Goal: Information Seeking & Learning: Learn about a topic

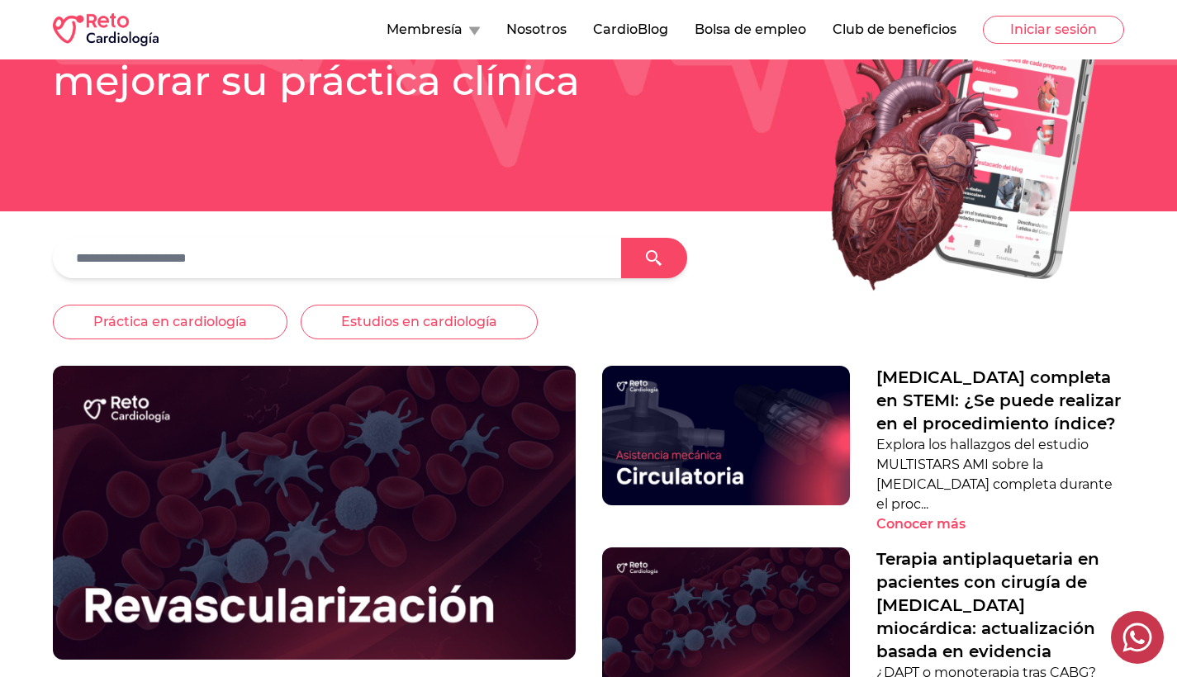
scroll to position [220, 0]
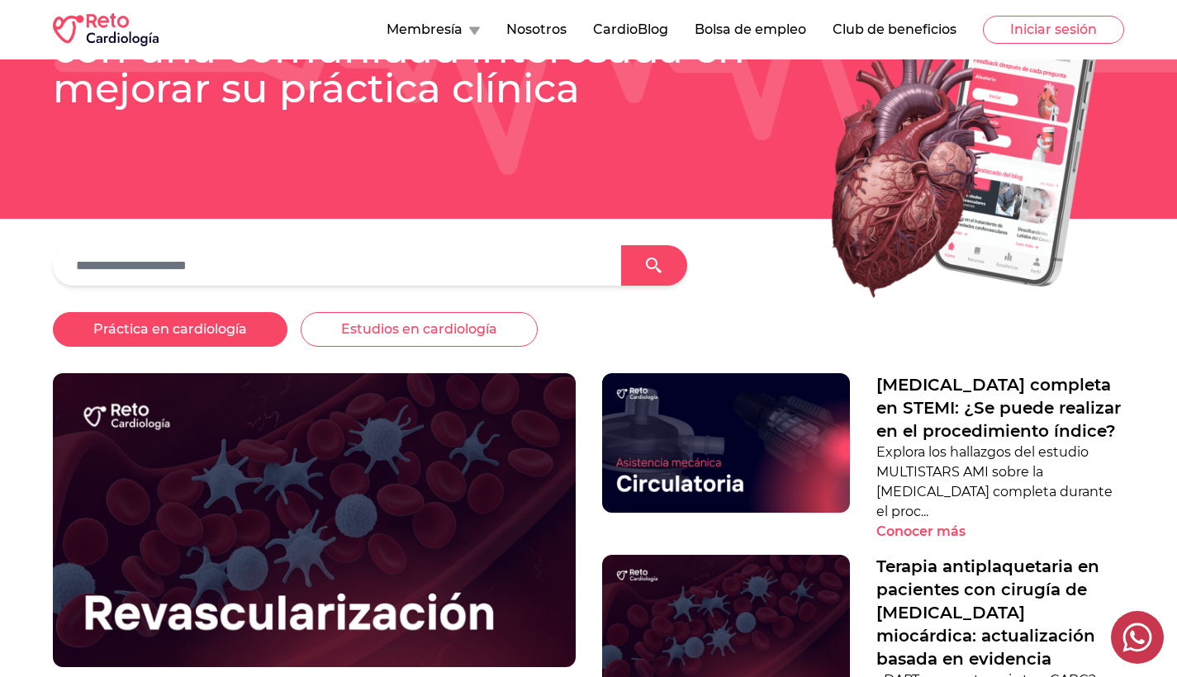
click at [240, 334] on button "Práctica en cardiología" at bounding box center [170, 329] width 235 height 35
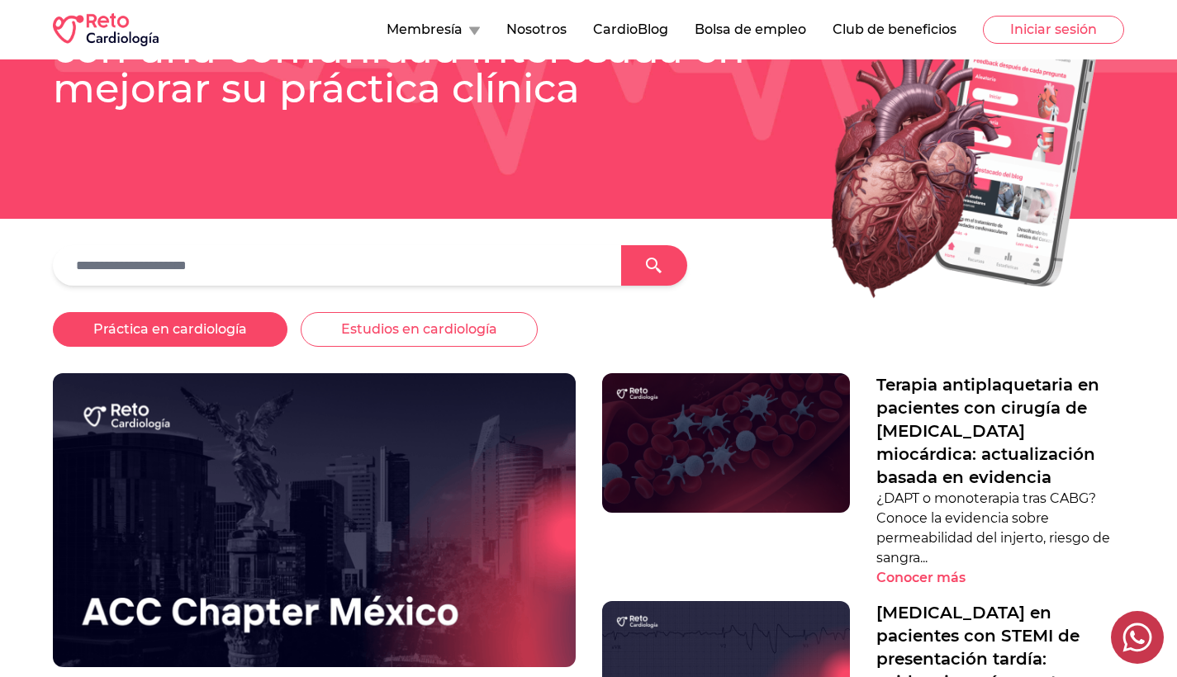
click at [246, 333] on button "Práctica en cardiología" at bounding box center [170, 329] width 235 height 35
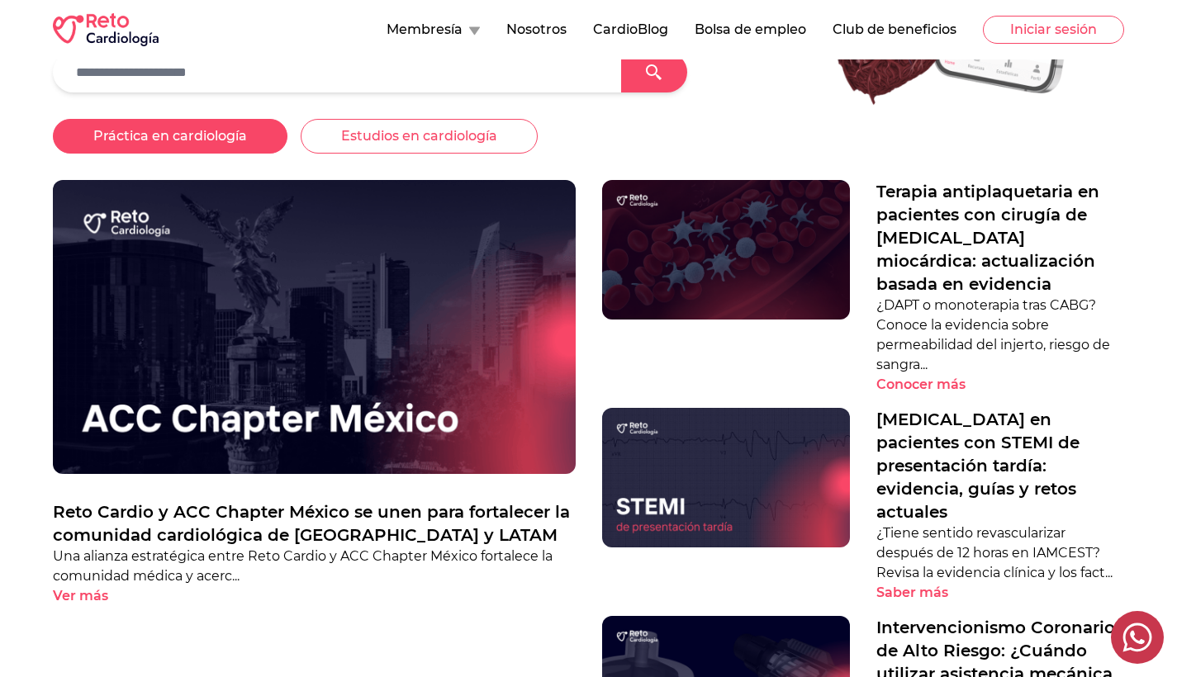
scroll to position [423, 0]
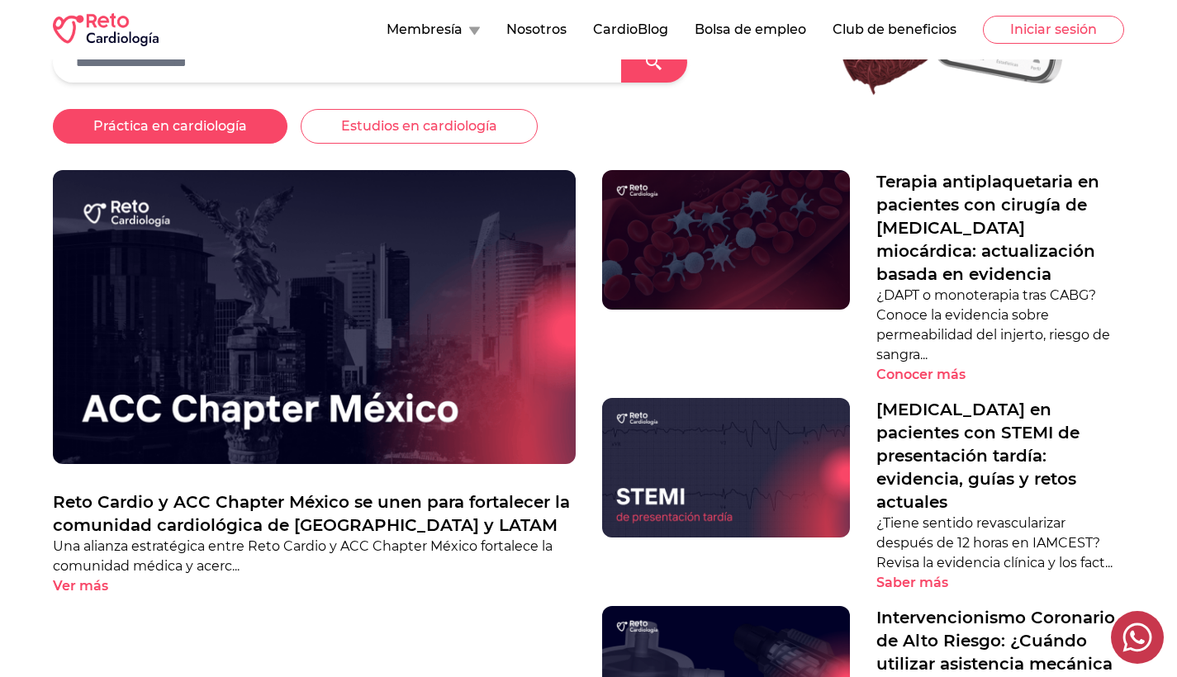
click at [294, 516] on p "Reto Cardio y ACC Chapter México se unen para fortalecer la comunidad cardiológ…" at bounding box center [314, 514] width 523 height 46
click at [292, 496] on p "Reto Cardio y ACC Chapter México se unen para fortalecer la comunidad cardiológ…" at bounding box center [314, 514] width 523 height 46
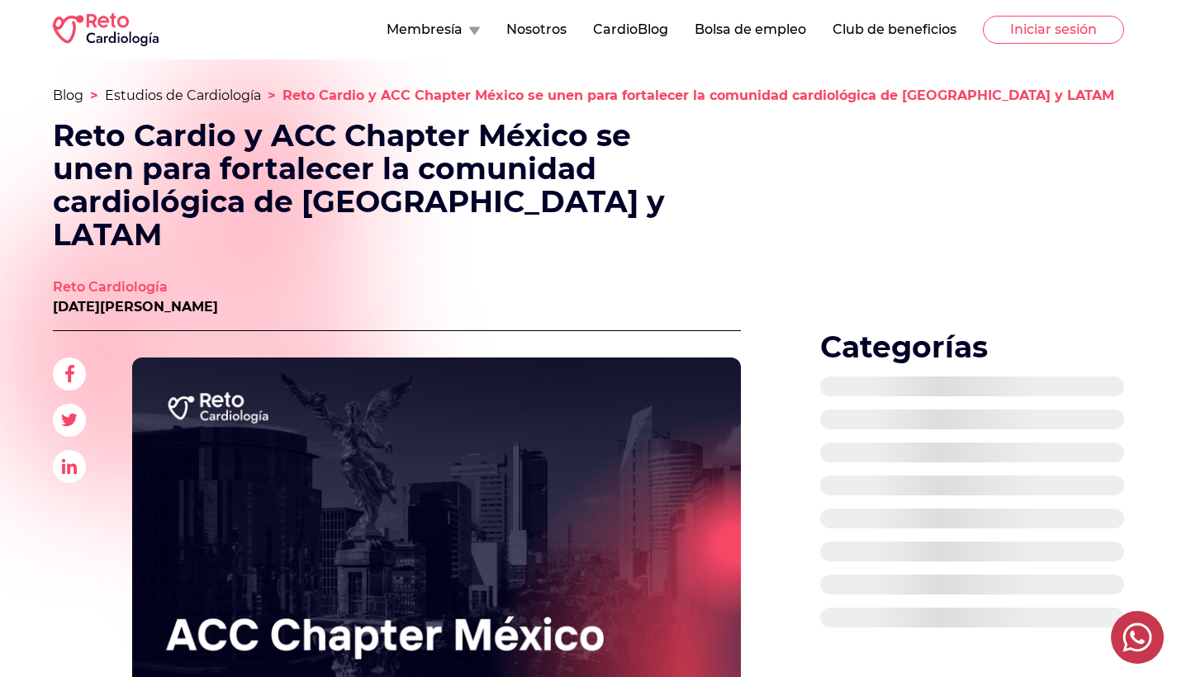
click at [302, 505] on img at bounding box center [436, 529] width 609 height 342
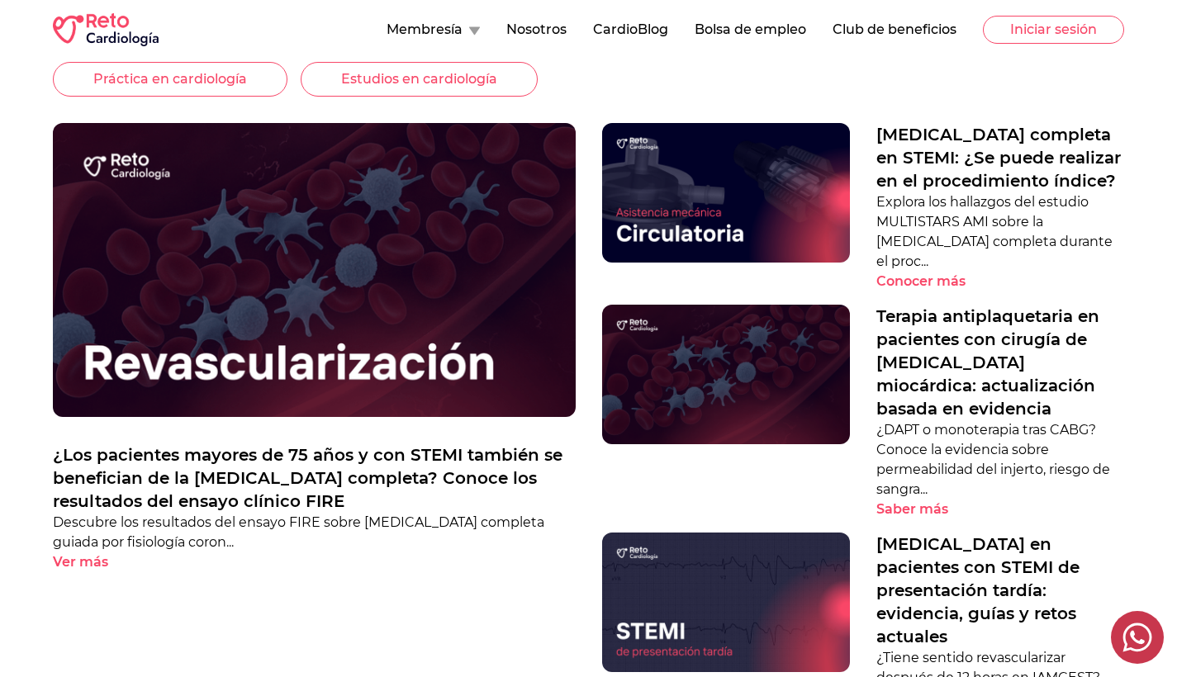
scroll to position [470, 0]
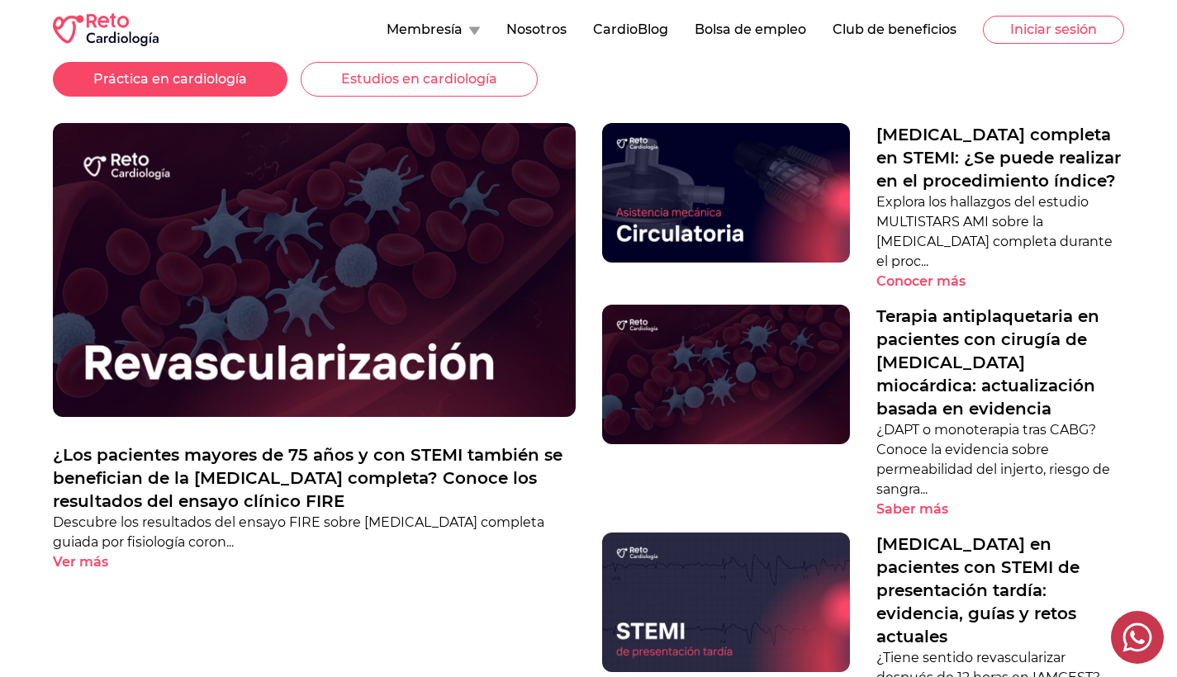
click at [259, 81] on button "Práctica en cardiología" at bounding box center [170, 79] width 235 height 35
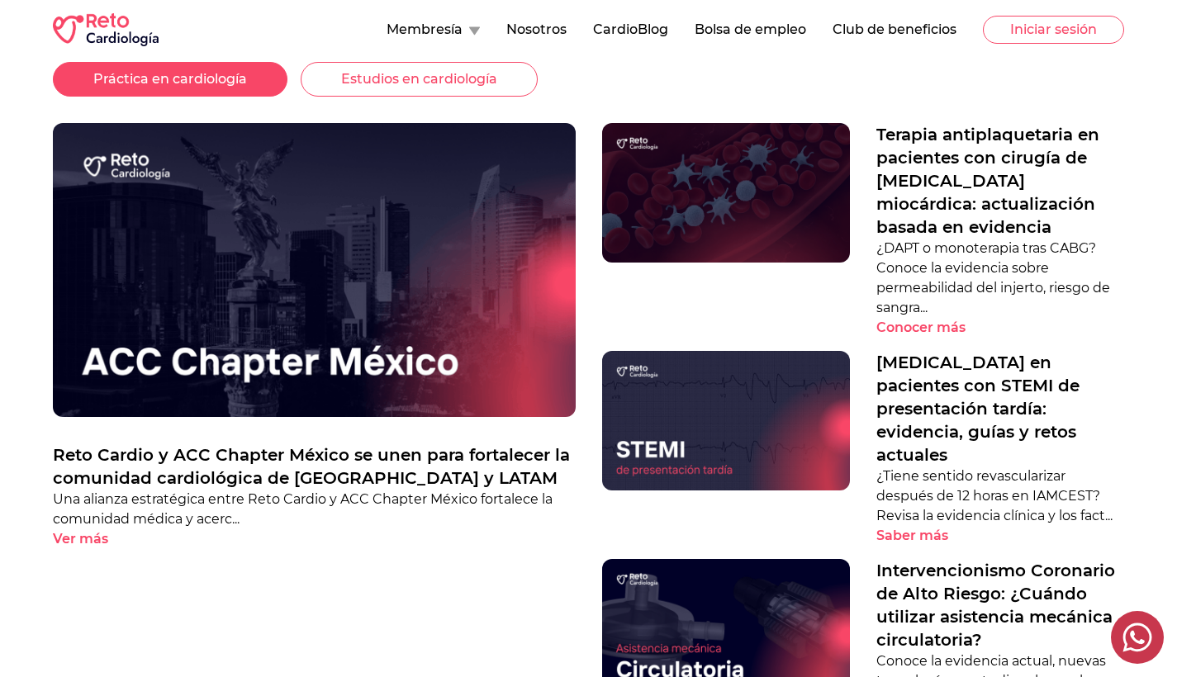
click at [347, 453] on p "Reto Cardio y ACC Chapter México se unen para fortalecer la comunidad cardiológ…" at bounding box center [314, 467] width 523 height 46
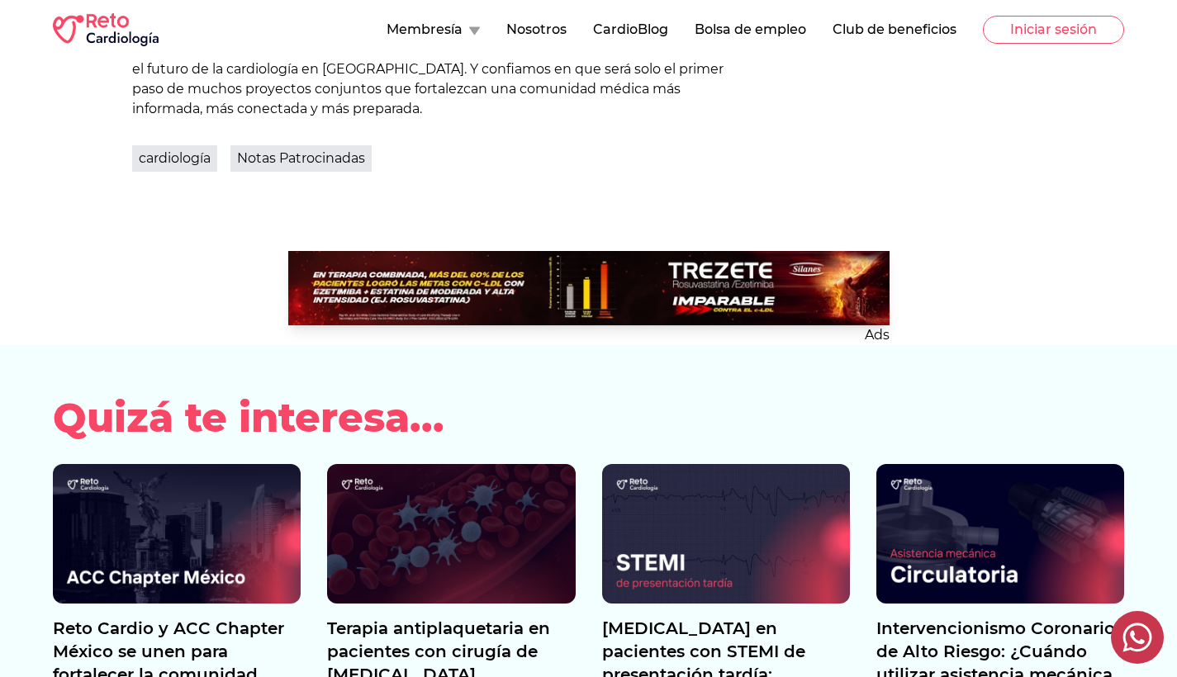
scroll to position [1626, 0]
